Goal: Task Accomplishment & Management: Complete application form

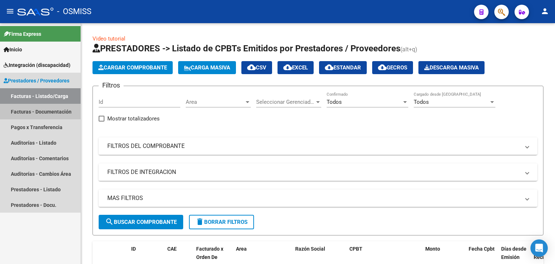
click at [23, 112] on link "Facturas - Documentación" at bounding box center [40, 112] width 81 height 16
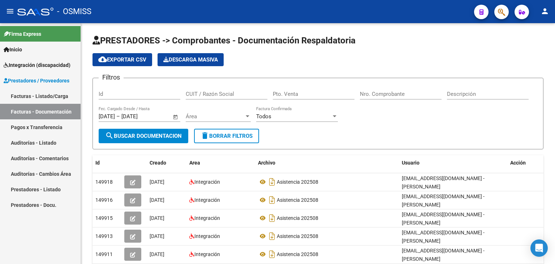
click at [26, 93] on link "Facturas - Listado/Carga" at bounding box center [40, 96] width 81 height 16
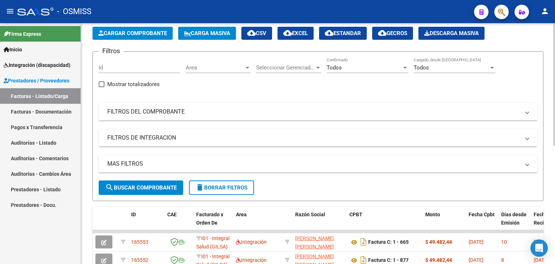
scroll to position [16, 0]
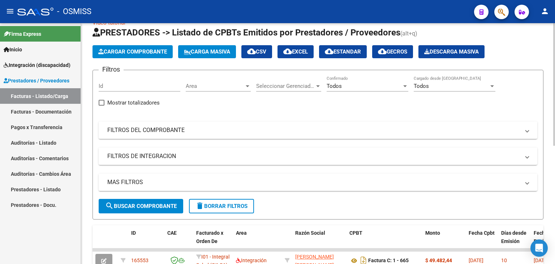
click at [126, 52] on span "Cargar Comprobante" at bounding box center [132, 51] width 69 height 7
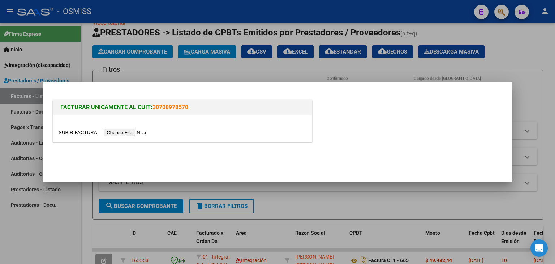
click at [121, 130] on input "file" at bounding box center [104, 133] width 91 height 8
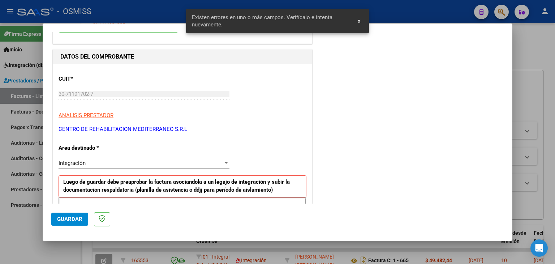
scroll to position [21, 0]
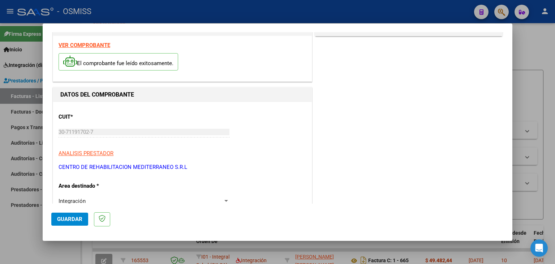
click at [78, 44] on strong "VER COMPROBANTE" at bounding box center [85, 45] width 52 height 7
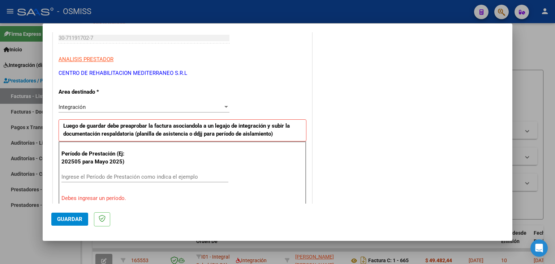
scroll to position [165, 0]
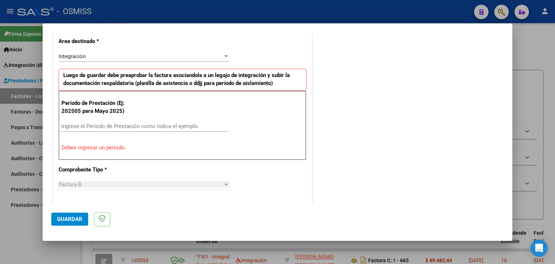
click at [80, 121] on div "Ingrese el Período de Prestación como indica el ejemplo" at bounding box center [144, 126] width 167 height 11
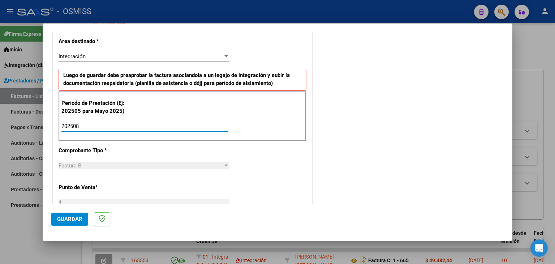
type input "202508"
click at [243, 158] on div "CUIT * 30-71191702-7 Ingresar CUIT ANALISIS PRESTADOR CENTRO DE REHABILITACION …" at bounding box center [182, 229] width 259 height 544
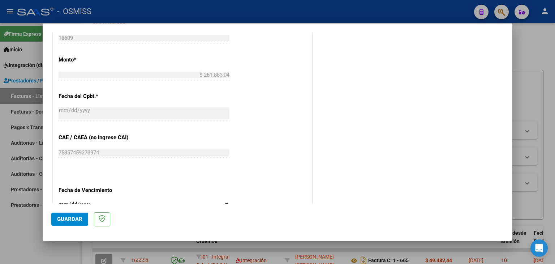
scroll to position [382, 0]
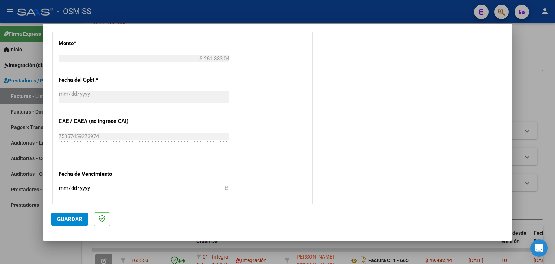
click at [59, 185] on input "Ingresar la fecha" at bounding box center [144, 191] width 171 height 12
type input "[DATE]"
click at [70, 211] on mat-dialog-actions "Guardar" at bounding box center [277, 217] width 452 height 29
click at [73, 217] on span "Guardar" at bounding box center [69, 219] width 25 height 7
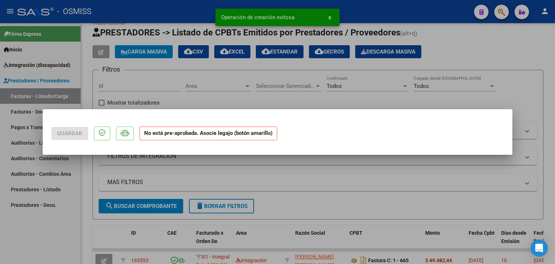
scroll to position [0, 0]
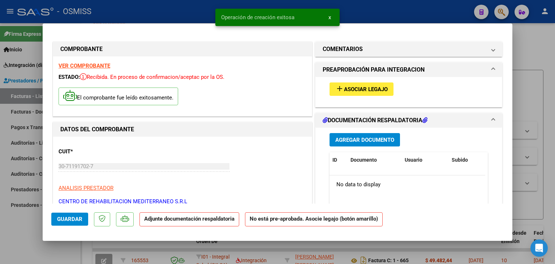
click at [348, 86] on span "Asociar Legajo" at bounding box center [366, 89] width 44 height 7
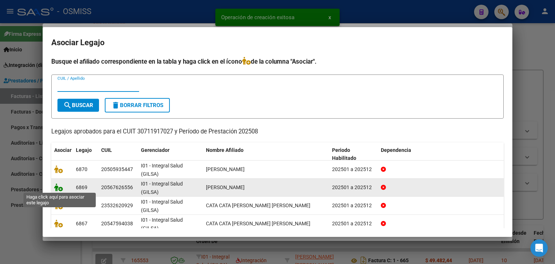
click at [56, 184] on icon at bounding box center [58, 187] width 9 height 8
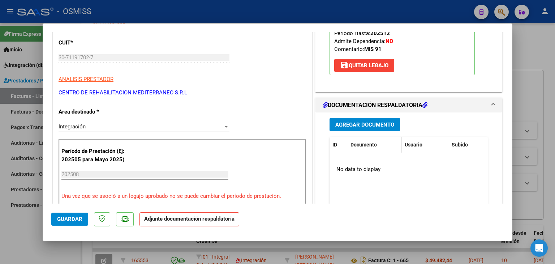
scroll to position [145, 0]
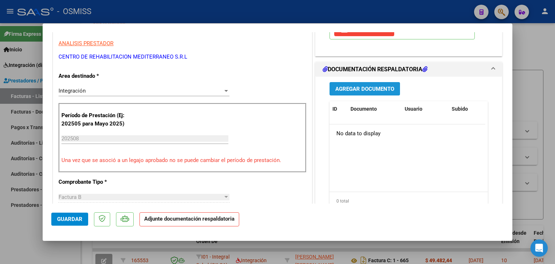
click at [361, 86] on span "Agregar Documento" at bounding box center [364, 89] width 59 height 7
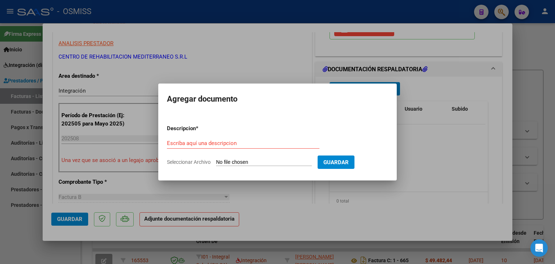
click at [225, 162] on input "Seleccionar Archivo" at bounding box center [264, 162] width 96 height 7
type input "C:\fakepath\Planilla rehabilitacion.pdf"
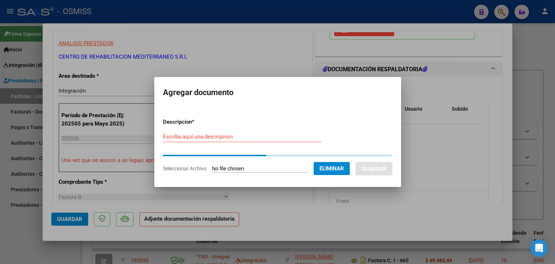
click at [181, 137] on input "Escriba aquí una descripcion" at bounding box center [242, 136] width 158 height 7
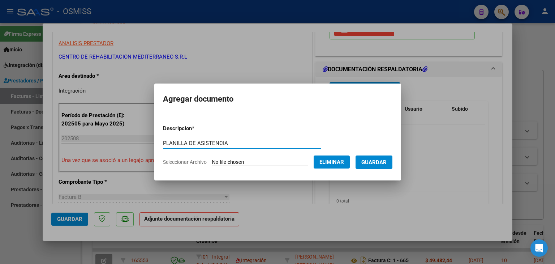
type input "PLANILLA DE ASISTENCIA"
click at [371, 160] on span "Guardar" at bounding box center [373, 162] width 25 height 7
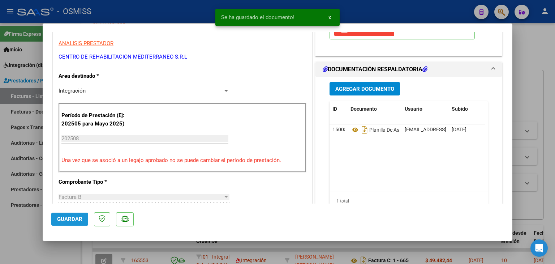
click at [67, 218] on span "Guardar" at bounding box center [69, 219] width 25 height 7
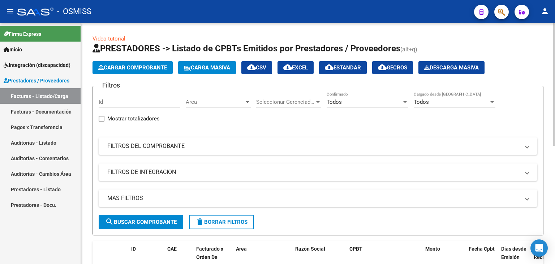
scroll to position [0, 0]
click at [136, 67] on span "Cargar Comprobante" at bounding box center [132, 67] width 69 height 7
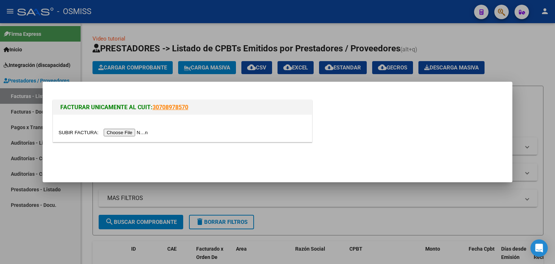
click at [127, 133] on input "file" at bounding box center [104, 133] width 91 height 8
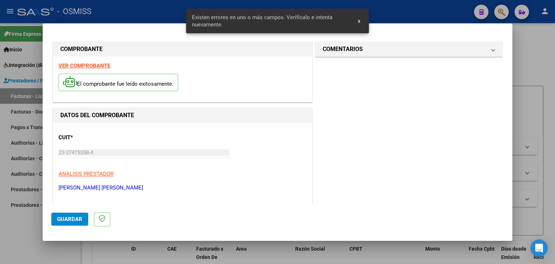
click at [101, 67] on strong "VER COMPROBANTE" at bounding box center [85, 66] width 52 height 7
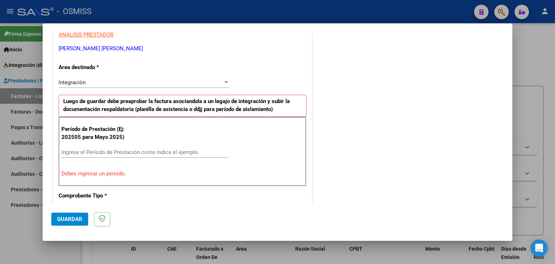
scroll to position [181, 0]
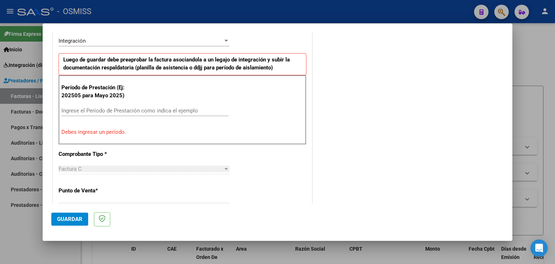
click at [85, 103] on div "Período de Prestación (Ej: 202505 para [DATE]) Ingrese el Período de Prestación…" at bounding box center [183, 109] width 248 height 69
click at [85, 115] on div "Ingrese el Período de Prestación como indica el ejemplo" at bounding box center [144, 110] width 167 height 11
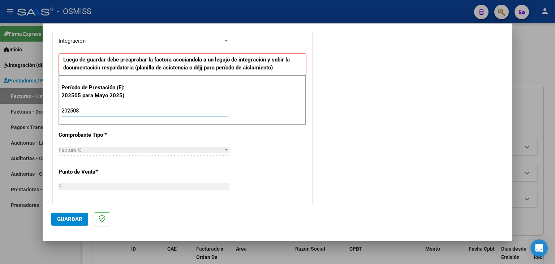
type input "202508"
click at [258, 158] on div "CUIT * 23-37475358-4 Ingresar CUIT ANALISIS PRESTADOR [PERSON_NAME] [PERSON_NAM…" at bounding box center [182, 214] width 259 height 544
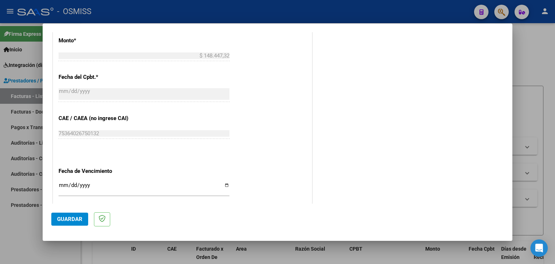
scroll to position [397, 0]
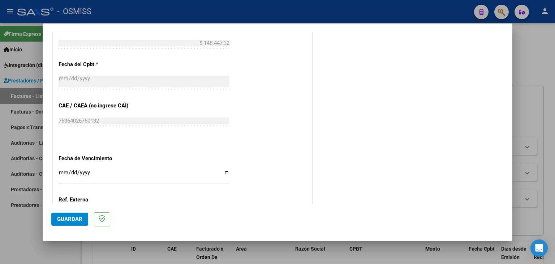
click at [62, 168] on div "Ingresar la fecha" at bounding box center [144, 176] width 171 height 16
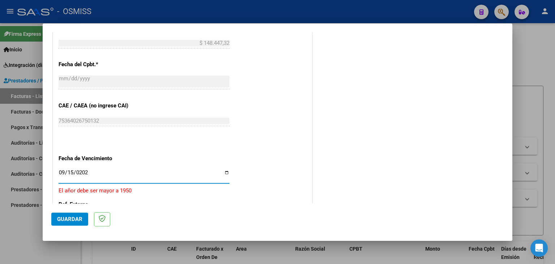
type input "[DATE]"
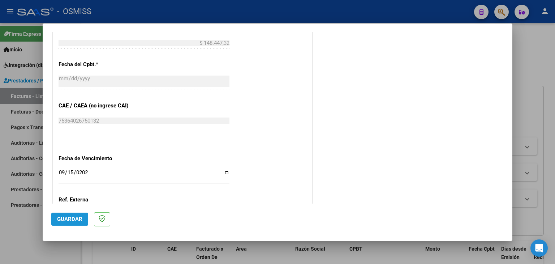
click at [82, 221] on span "Guardar" at bounding box center [69, 219] width 25 height 7
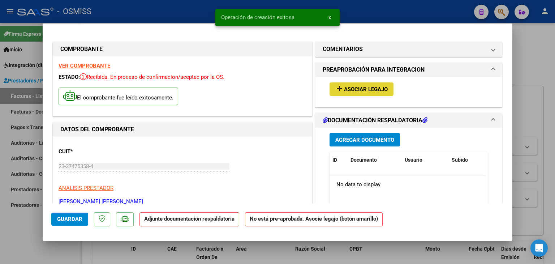
click at [377, 94] on button "add Asociar Legajo" at bounding box center [362, 88] width 64 height 13
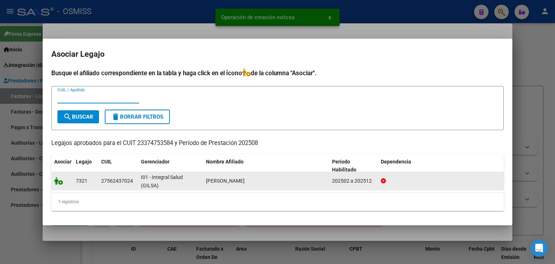
click at [55, 181] on icon at bounding box center [58, 181] width 9 height 8
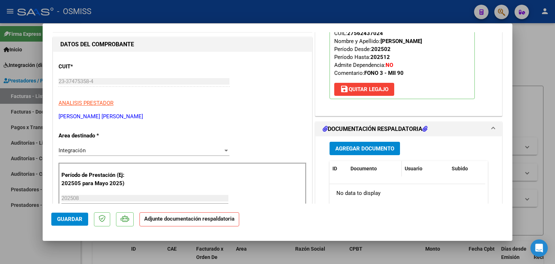
scroll to position [72, 0]
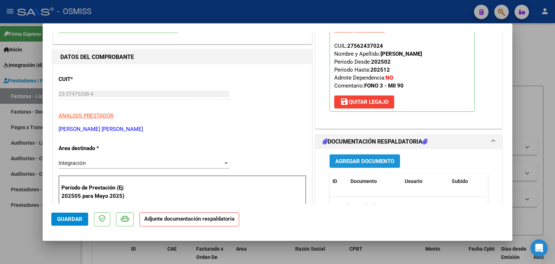
click at [370, 163] on span "Agregar Documento" at bounding box center [364, 161] width 59 height 7
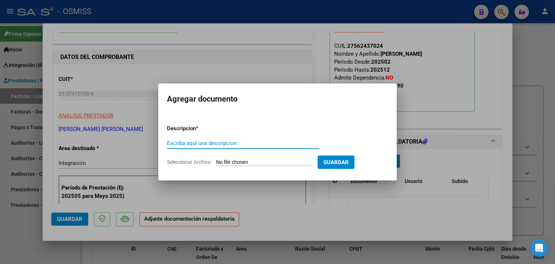
click at [251, 163] on input "Seleccionar Archivo" at bounding box center [264, 162] width 96 height 7
type input "C:\fakepath\Planilla asistencia [DATE] [PERSON_NAME].pdf"
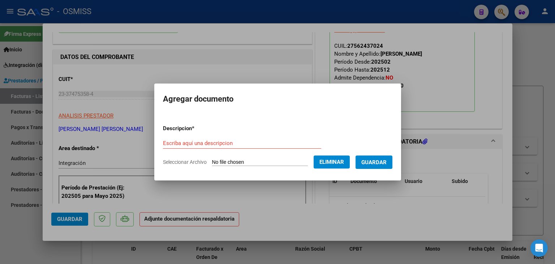
click at [171, 136] on form "Descripcion * Escriba aquí una descripcion Seleccionar Archivo Eliminar Guardar" at bounding box center [277, 145] width 229 height 53
click at [171, 142] on input "Escriba aquí una descripcion" at bounding box center [242, 143] width 158 height 7
type input "PLANILLA DE ASISTENCIA"
click at [387, 165] on span "Guardar" at bounding box center [373, 162] width 25 height 7
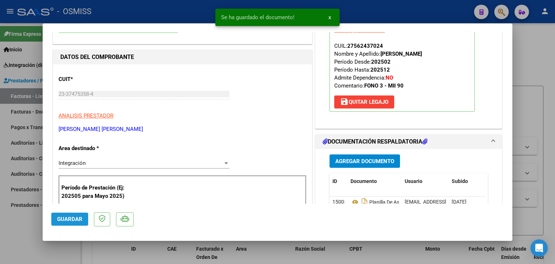
click at [74, 220] on span "Guardar" at bounding box center [69, 219] width 25 height 7
type input "$ 0,00"
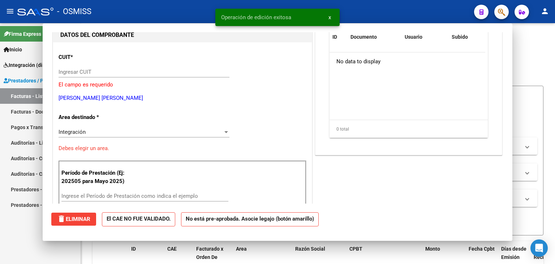
scroll to position [77, 0]
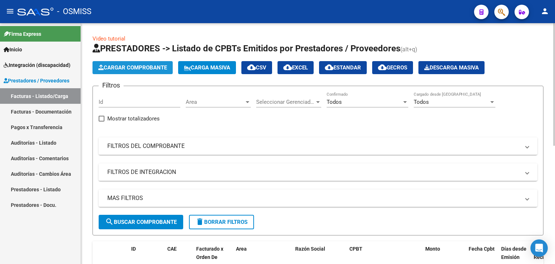
click at [114, 67] on span "Cargar Comprobante" at bounding box center [132, 67] width 69 height 7
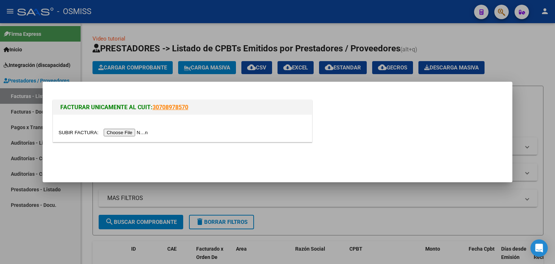
click at [143, 130] on input "file" at bounding box center [104, 133] width 91 height 8
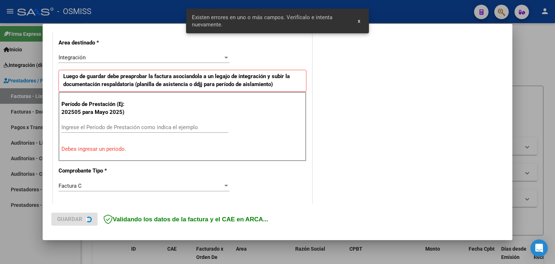
scroll to position [165, 0]
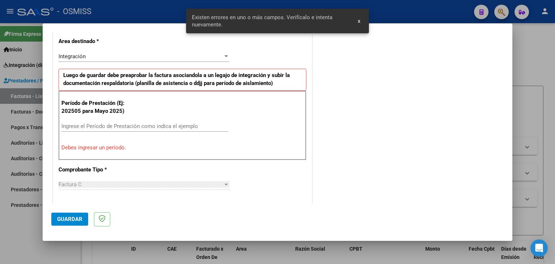
click at [104, 125] on input "Ingrese el Período de Prestación como indica el ejemplo" at bounding box center [144, 126] width 167 height 7
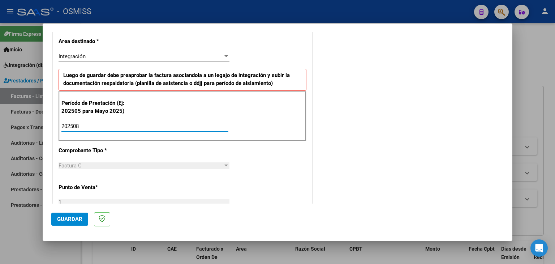
type input "202508"
click at [251, 143] on div "CUIT * 27-38159380-6 Ingresar CUIT ANALISIS PRESTADOR [PERSON_NAME][GEOGRAPHIC_…" at bounding box center [182, 229] width 259 height 544
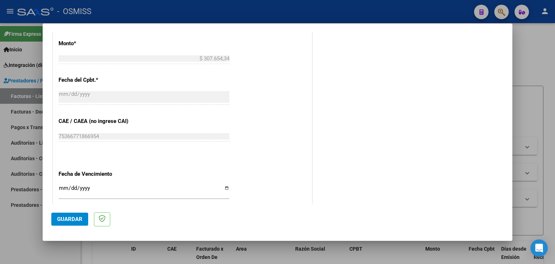
scroll to position [418, 0]
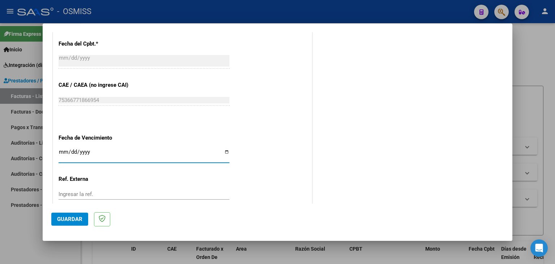
click at [63, 149] on input "Ingresar la fecha" at bounding box center [144, 155] width 171 height 12
type input "[DATE]"
click at [66, 221] on span "Guardar" at bounding box center [69, 219] width 25 height 7
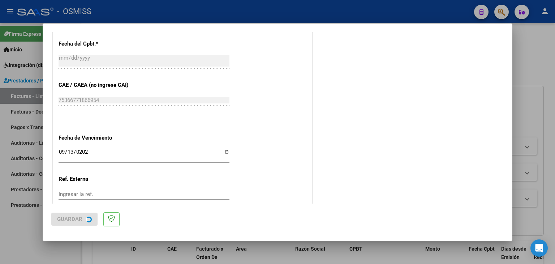
scroll to position [0, 0]
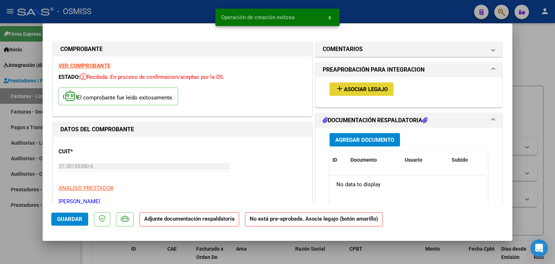
click at [354, 93] on button "add Asociar Legajo" at bounding box center [362, 88] width 64 height 13
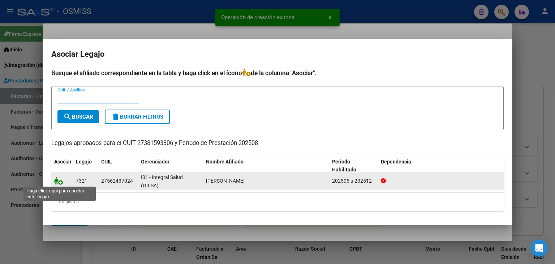
click at [61, 182] on icon at bounding box center [58, 181] width 9 height 8
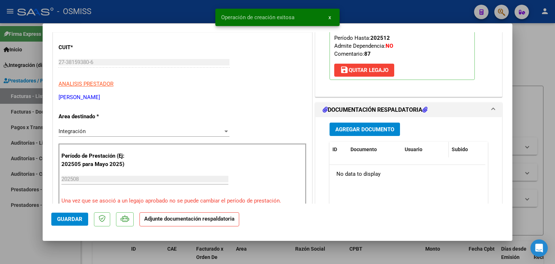
scroll to position [108, 0]
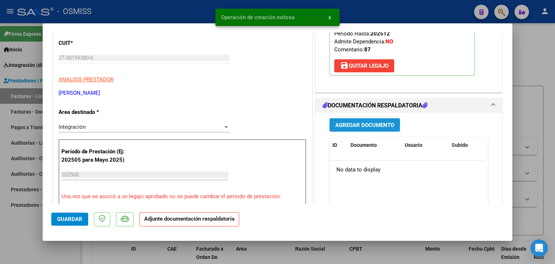
click at [358, 125] on span "Agregar Documento" at bounding box center [364, 125] width 59 height 7
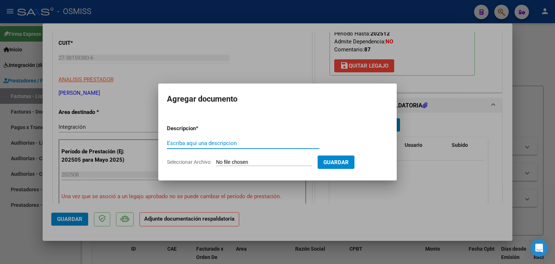
click at [215, 159] on app-file-uploader "Seleccionar Archivo" at bounding box center [242, 162] width 151 height 7
click at [227, 159] on app-file-uploader "Seleccionar Archivo" at bounding box center [242, 162] width 151 height 7
click at [228, 162] on input "Seleccionar Archivo" at bounding box center [264, 162] width 96 height 7
type input "C:\fakepath\PLANILLA DE ASISTENCIA AGOSTO [PERSON_NAME]. - copia.pdf"
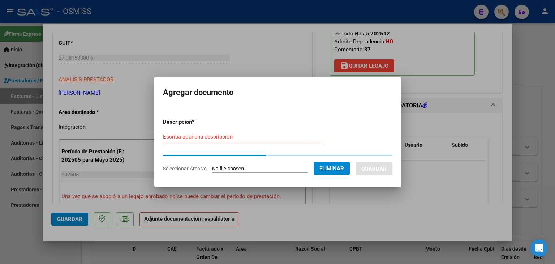
click at [194, 135] on form "Descripcion * Escriba aquí una descripcion Seleccionar Archivo Eliminar Guardar" at bounding box center [277, 145] width 229 height 66
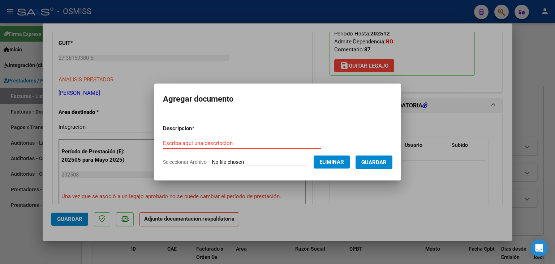
click at [195, 142] on input "Escriba aquí una descripcion" at bounding box center [242, 143] width 158 height 7
type input "PLANILLA DE ASISTENCIA"
click at [385, 162] on span "Guardar" at bounding box center [373, 162] width 25 height 7
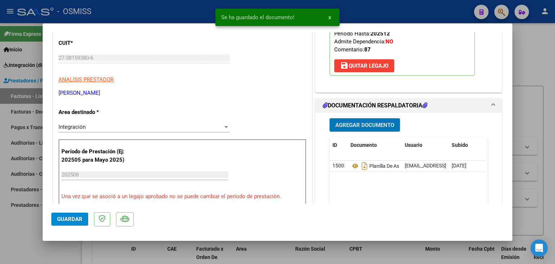
click at [81, 220] on span "Guardar" at bounding box center [69, 219] width 25 height 7
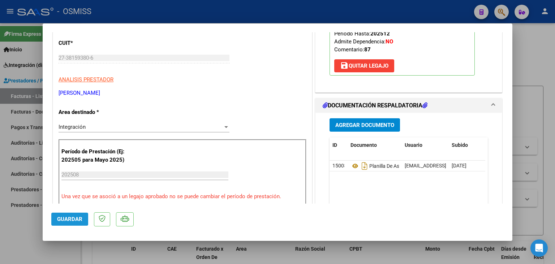
click at [71, 216] on span "Guardar" at bounding box center [69, 219] width 25 height 7
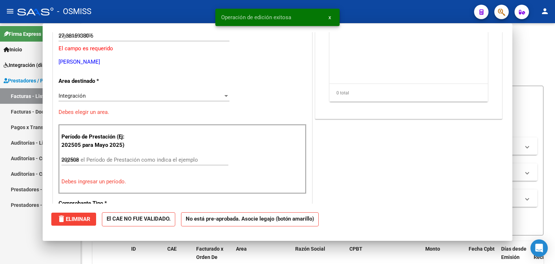
type input "$ 0,00"
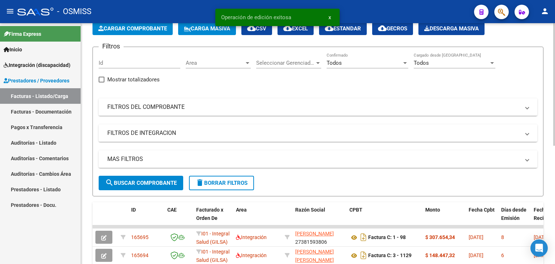
scroll to position [0, 0]
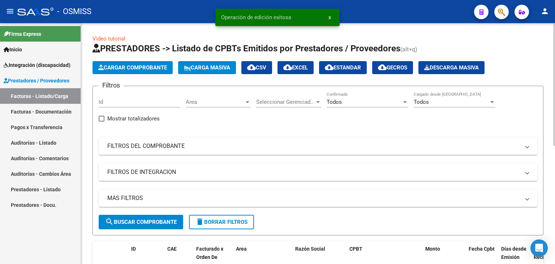
click at [126, 73] on button "Cargar Comprobante" at bounding box center [132, 67] width 80 height 13
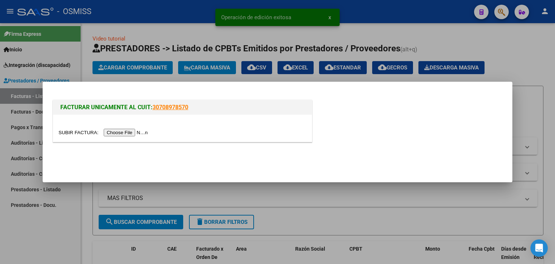
click at [129, 134] on input "file" at bounding box center [104, 133] width 91 height 8
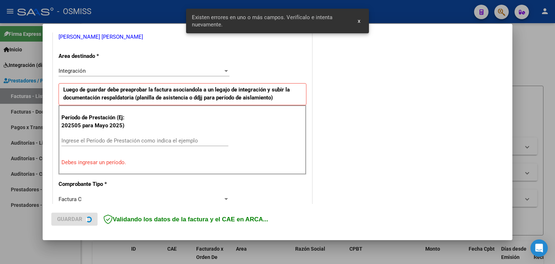
scroll to position [165, 0]
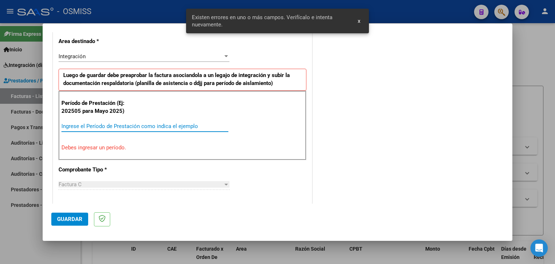
click at [155, 123] on input "Ingrese el Período de Prestación como indica el ejemplo" at bounding box center [144, 126] width 167 height 7
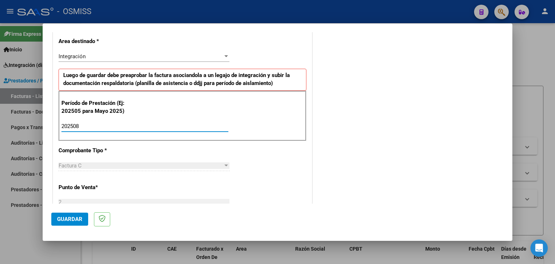
type input "202508"
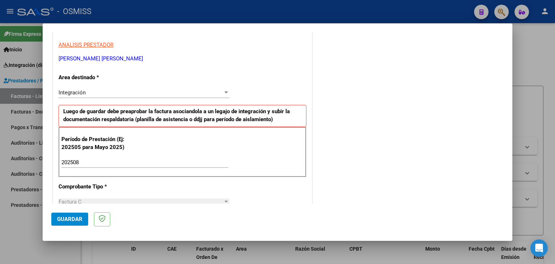
click at [237, 188] on div "CUIT * 20-37743020-5 Ingresar CUIT ANALISIS PRESTADOR [PERSON_NAME] [PERSON_NAM…" at bounding box center [182, 265] width 259 height 544
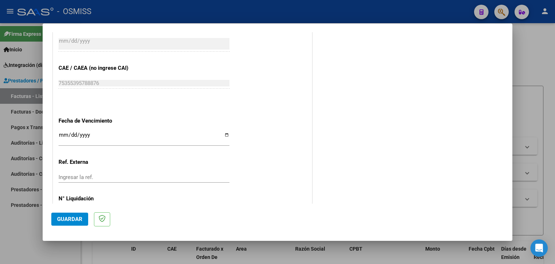
scroll to position [418, 0]
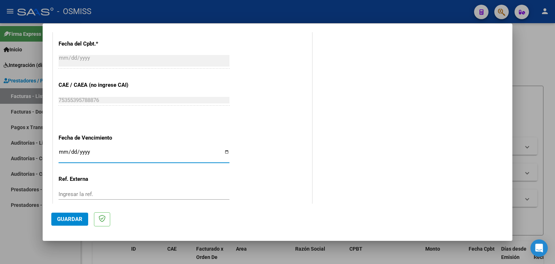
click at [61, 149] on input "Ingresar la fecha" at bounding box center [144, 155] width 171 height 12
type input "[DATE]"
click at [63, 219] on span "Guardar" at bounding box center [69, 219] width 25 height 7
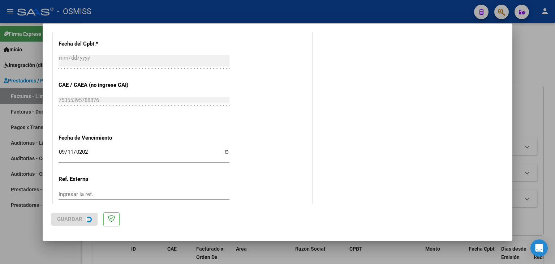
scroll to position [0, 0]
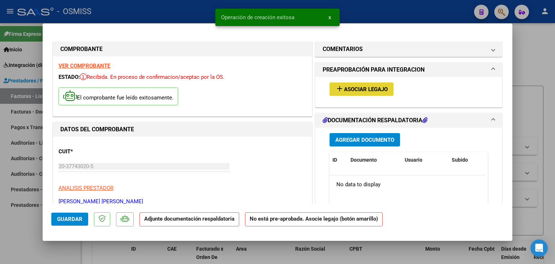
click at [344, 89] on span "Asociar Legajo" at bounding box center [366, 89] width 44 height 7
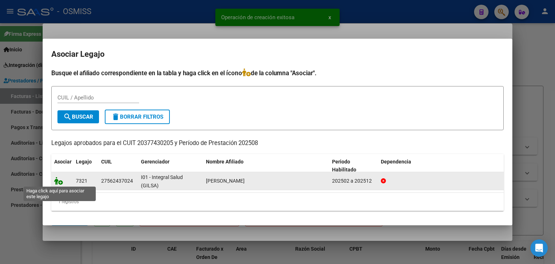
click at [57, 180] on icon at bounding box center [58, 181] width 9 height 8
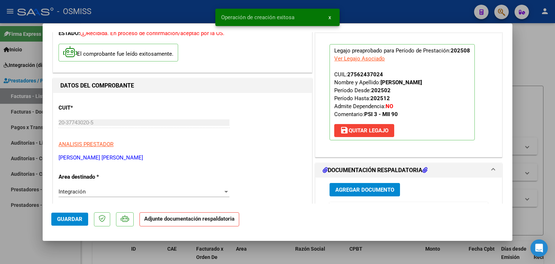
scroll to position [72, 0]
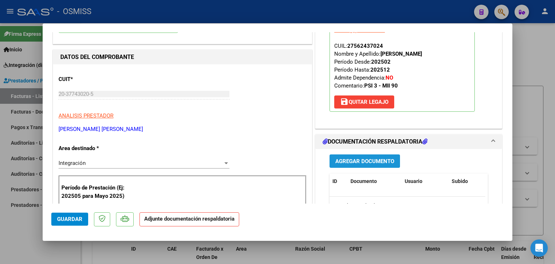
click at [364, 159] on span "Agregar Documento" at bounding box center [364, 161] width 59 height 7
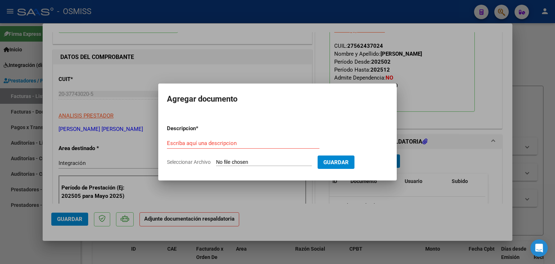
click at [239, 164] on input "Seleccionar Archivo" at bounding box center [264, 162] width 96 height 7
type input "C:\fakepath\Planilla Asist [PERSON_NAME] A.pdf"
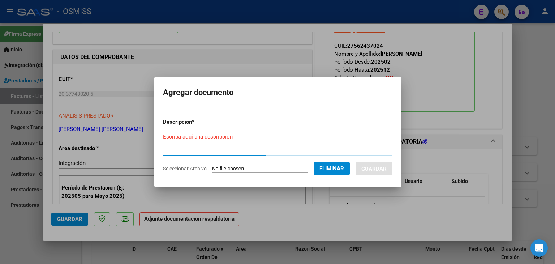
click at [213, 138] on input "Escriba aquí una descripcion" at bounding box center [242, 136] width 158 height 7
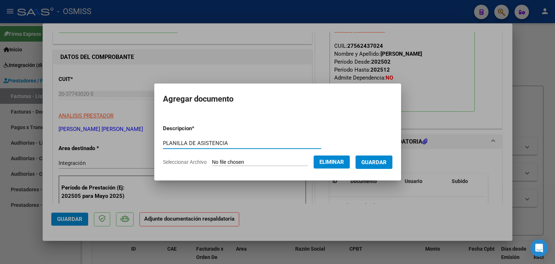
type input "PLANILLA DE ASISTENCIA"
click at [387, 163] on span "Guardar" at bounding box center [373, 162] width 25 height 7
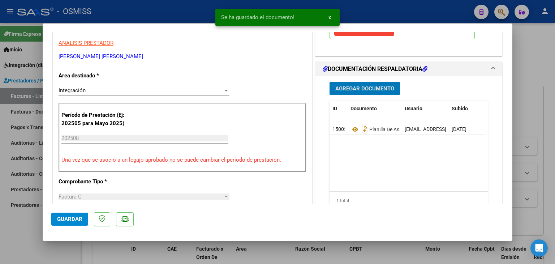
scroll to position [181, 0]
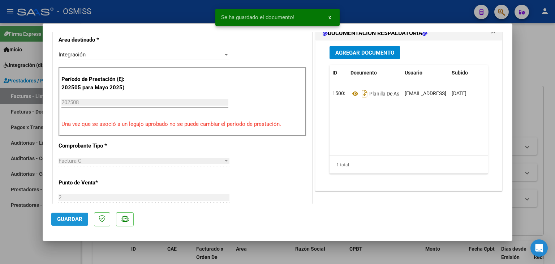
click at [57, 223] on button "Guardar" at bounding box center [69, 218] width 37 height 13
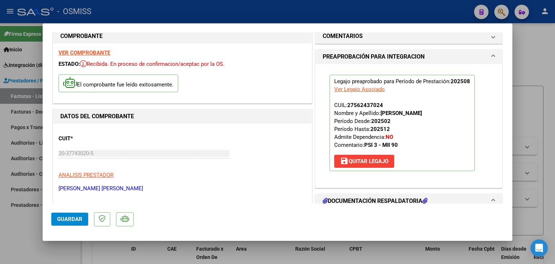
scroll to position [5, 0]
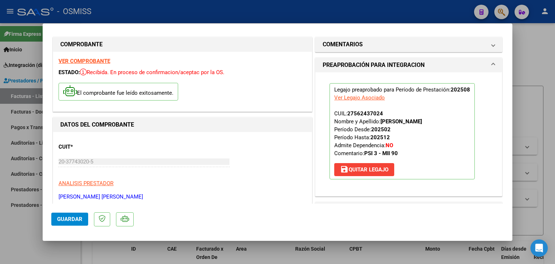
click at [98, 59] on strong "VER COMPROBANTE" at bounding box center [85, 61] width 52 height 7
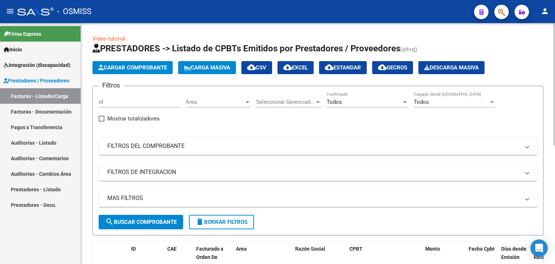
click at [159, 63] on button "Cargar Comprobante" at bounding box center [132, 67] width 80 height 13
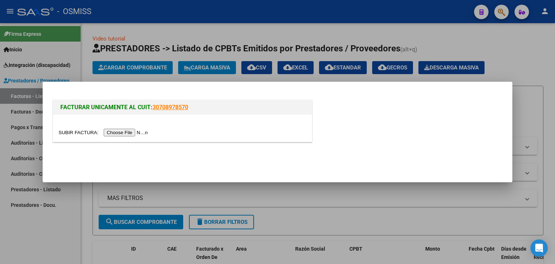
click at [134, 130] on input "file" at bounding box center [104, 133] width 91 height 8
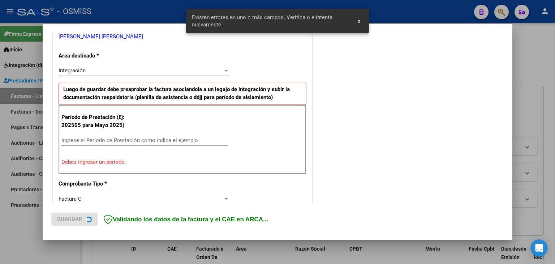
scroll to position [152, 0]
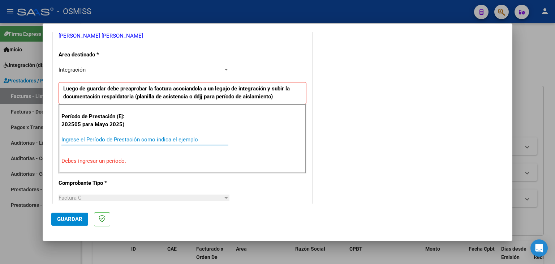
click at [147, 139] on input "Ingrese el Período de Prestación como indica el ejemplo" at bounding box center [144, 139] width 167 height 7
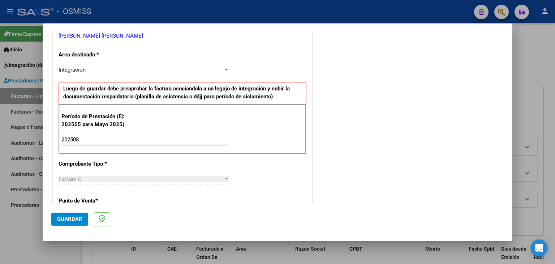
type input "202508"
click at [207, 184] on div "Factura C Seleccionar Tipo" at bounding box center [144, 182] width 171 height 18
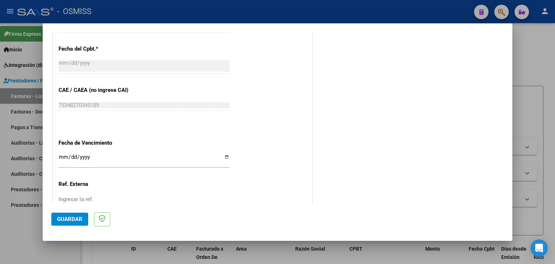
scroll to position [464, 0]
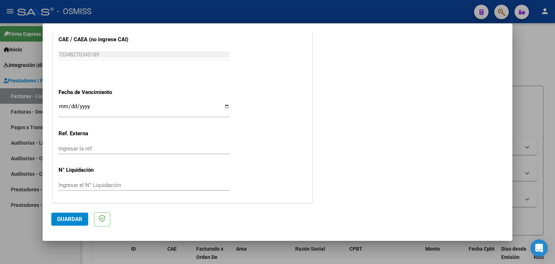
click at [65, 106] on input "Ingresar la fecha" at bounding box center [144, 109] width 171 height 12
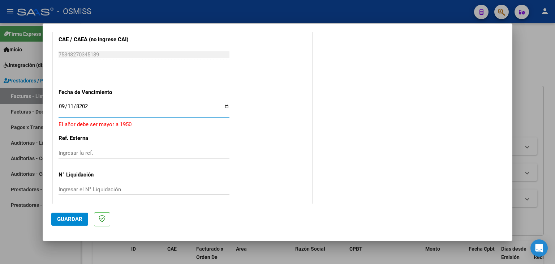
type input "[DATE]"
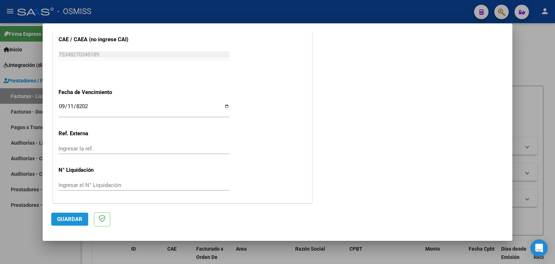
click at [71, 221] on span "Guardar" at bounding box center [69, 219] width 25 height 7
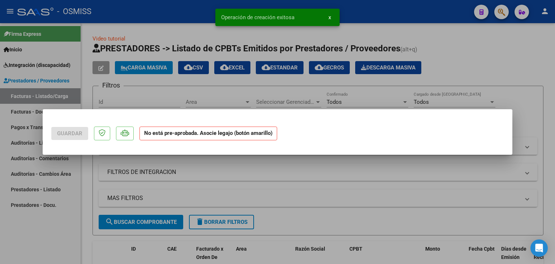
scroll to position [0, 0]
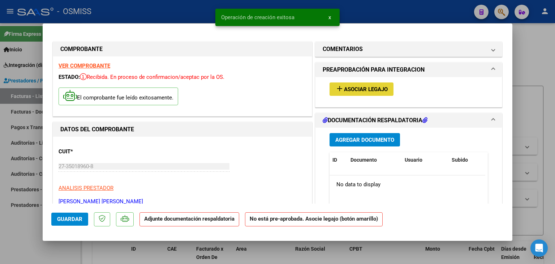
click at [335, 91] on mat-icon "add" at bounding box center [339, 88] width 9 height 9
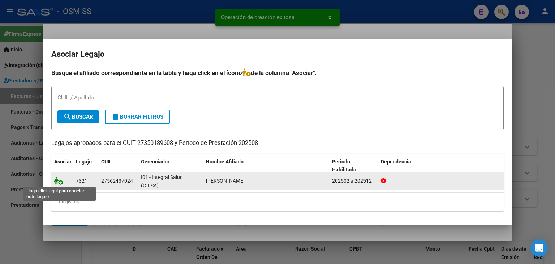
click at [59, 182] on icon at bounding box center [58, 181] width 9 height 8
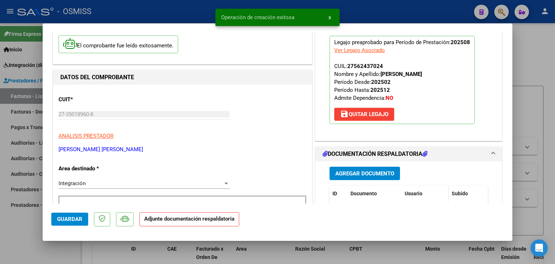
scroll to position [145, 0]
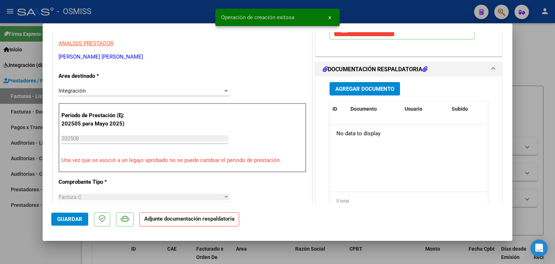
click at [373, 92] on button "Agregar Documento" at bounding box center [365, 88] width 70 height 13
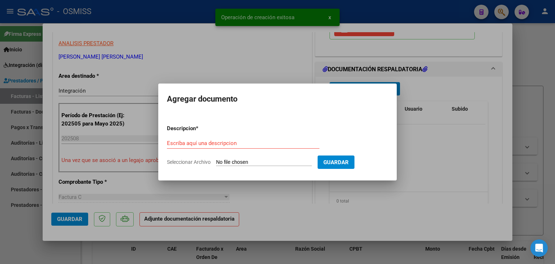
click at [264, 161] on input "Seleccionar Archivo" at bounding box center [264, 162] width 96 height 7
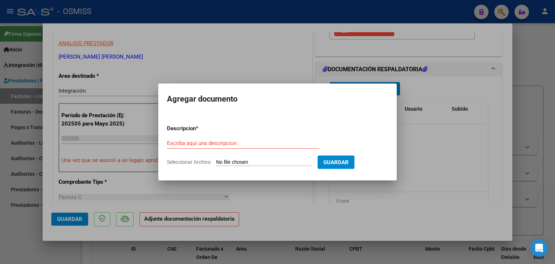
type input "C:\fakepath\asistencia [DATE]-psicopedagogia-[PERSON_NAME].pdf"
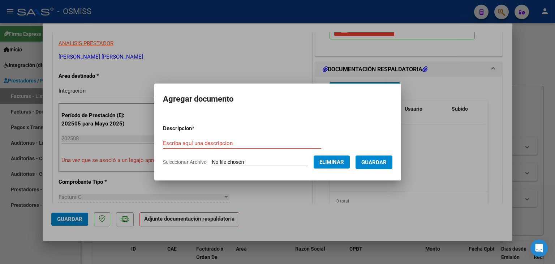
click at [229, 142] on input "Escriba aquí una descripcion" at bounding box center [242, 143] width 158 height 7
type input "PLANILLA DE ASISTENCIA"
click at [377, 163] on span "Guardar" at bounding box center [373, 162] width 25 height 7
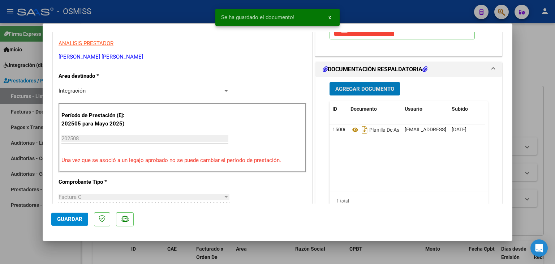
click at [69, 221] on span "Guardar" at bounding box center [69, 219] width 25 height 7
type input "$ 0,00"
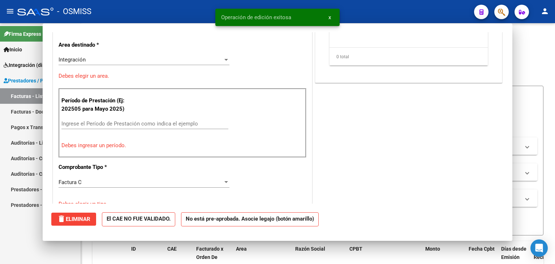
scroll to position [122, 0]
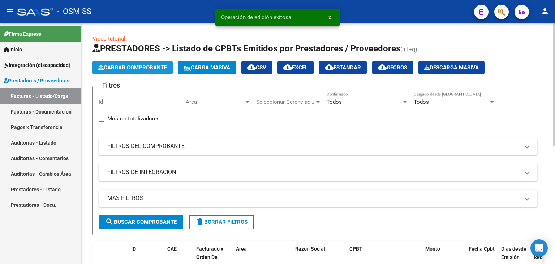
click at [131, 66] on span "Cargar Comprobante" at bounding box center [132, 67] width 69 height 7
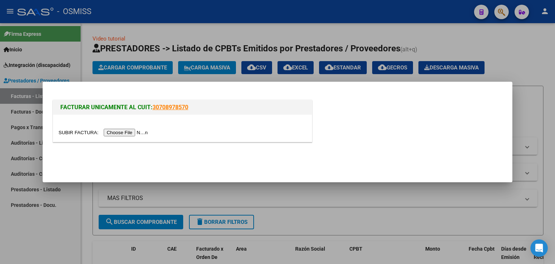
click at [127, 133] on input "file" at bounding box center [104, 133] width 91 height 8
click at [132, 134] on input "file" at bounding box center [104, 133] width 91 height 8
